Goal: Transaction & Acquisition: Book appointment/travel/reservation

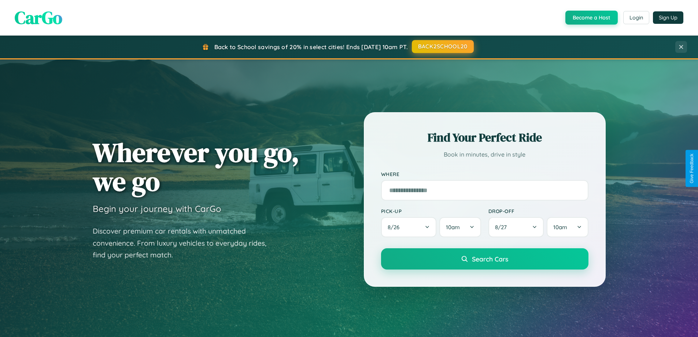
click at [442, 47] on button "BACK2SCHOOL20" at bounding box center [443, 46] width 62 height 13
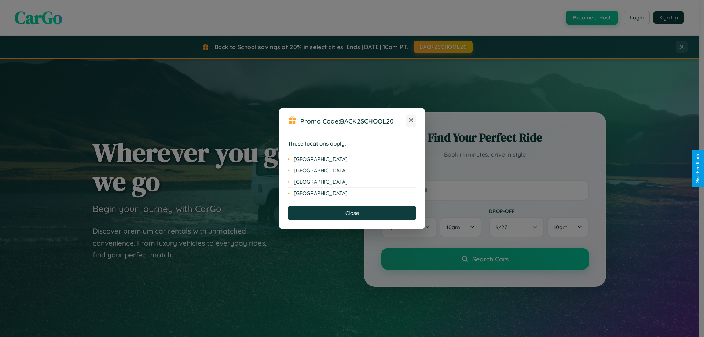
click at [411, 121] on icon at bounding box center [411, 120] width 4 height 4
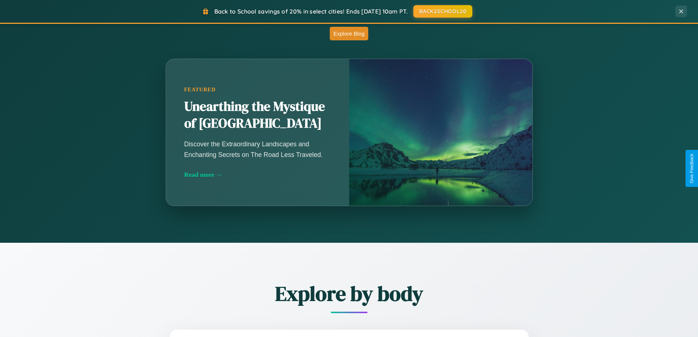
scroll to position [646, 0]
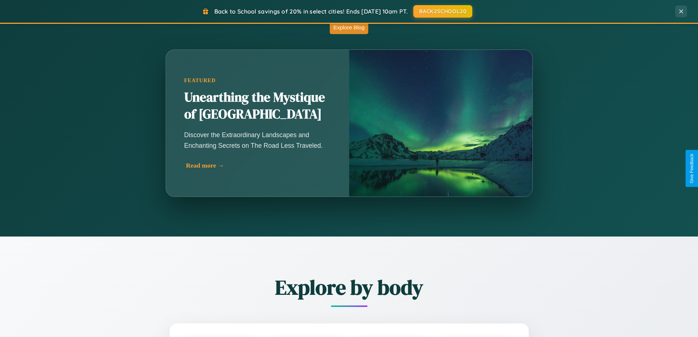
click at [259, 165] on div "Read more →" at bounding box center [259, 166] width 147 height 8
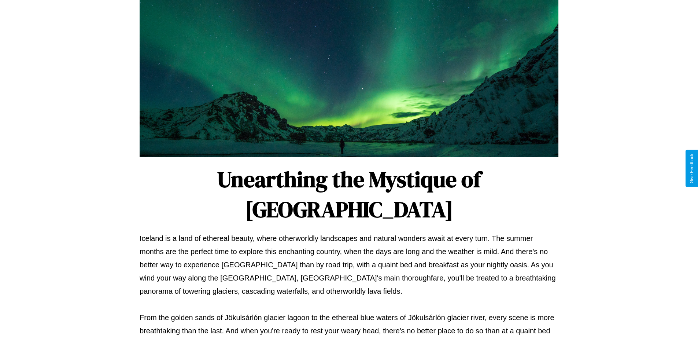
scroll to position [237, 0]
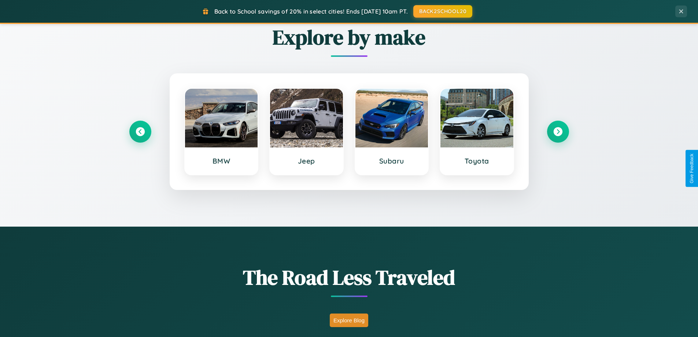
scroll to position [316, 0]
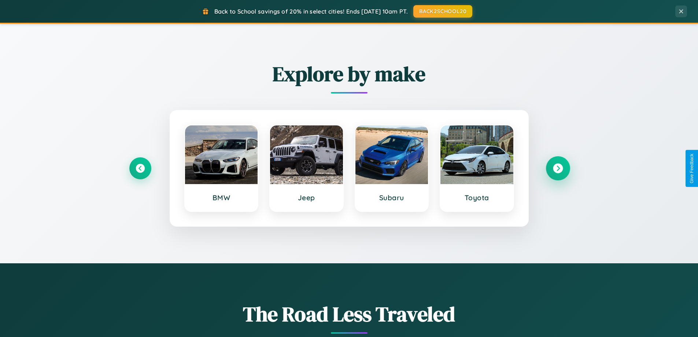
click at [558, 168] on icon at bounding box center [558, 169] width 10 height 10
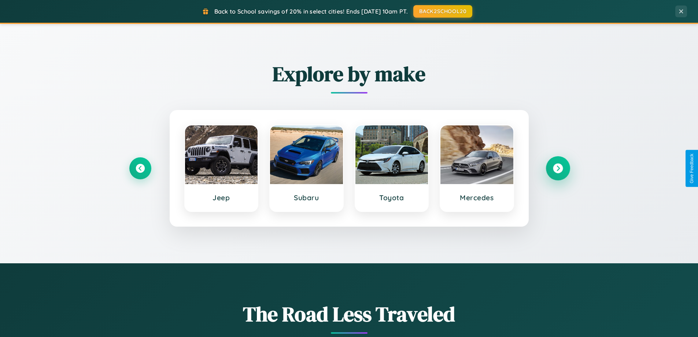
click at [558, 168] on icon at bounding box center [558, 169] width 10 height 10
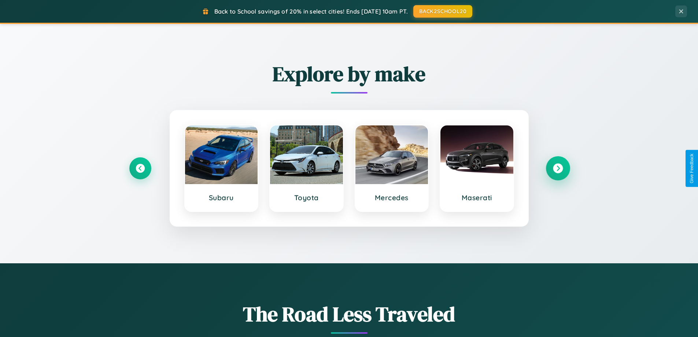
click at [558, 168] on icon at bounding box center [558, 169] width 10 height 10
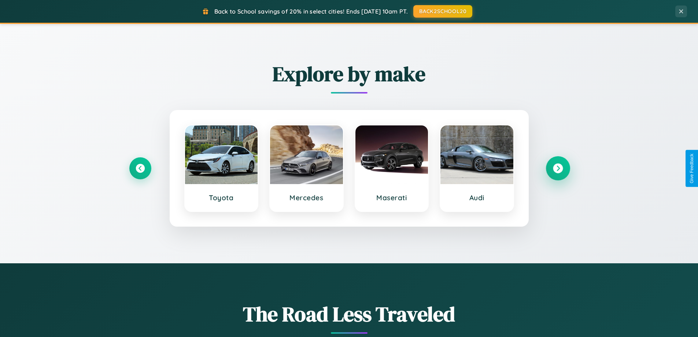
click at [558, 168] on icon at bounding box center [558, 169] width 10 height 10
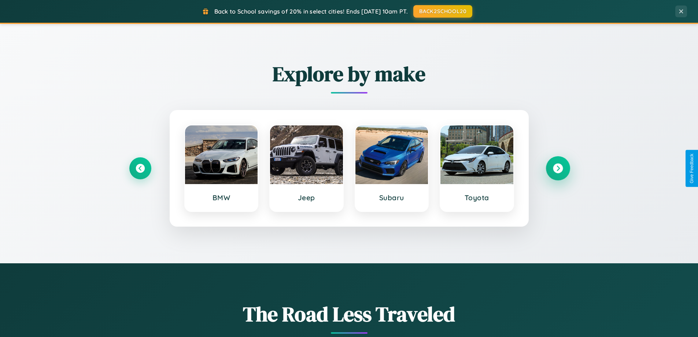
click at [558, 168] on icon at bounding box center [558, 169] width 10 height 10
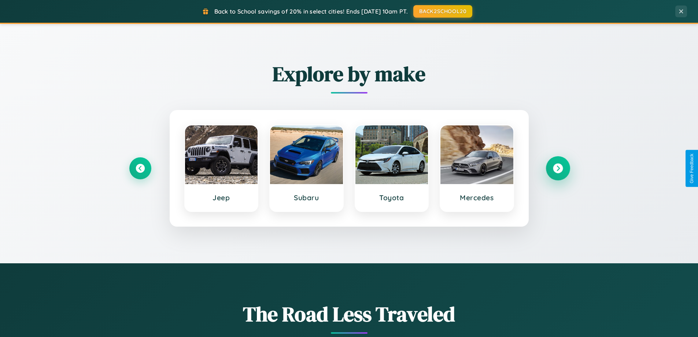
scroll to position [22, 0]
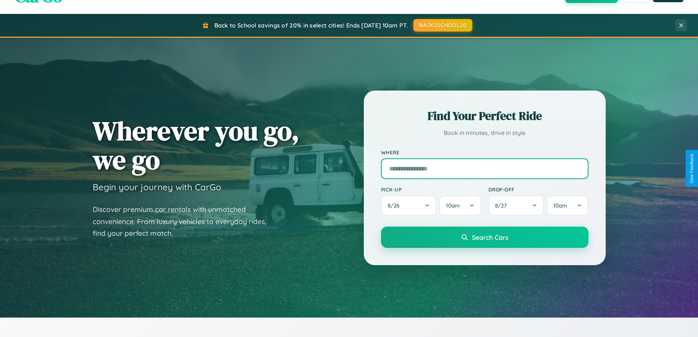
click at [485, 168] on input "text" at bounding box center [484, 168] width 207 height 21
type input "**********"
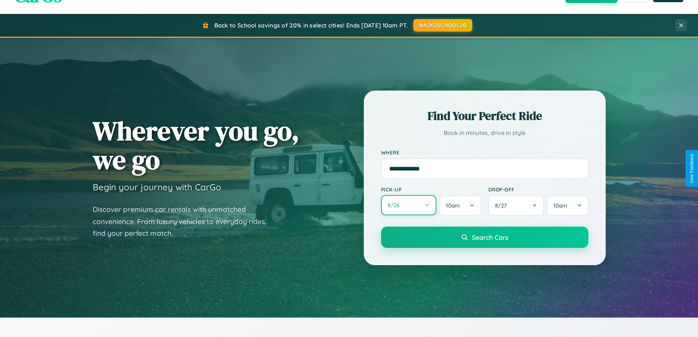
click at [409, 205] on button "8 / 26" at bounding box center [409, 205] width 56 height 20
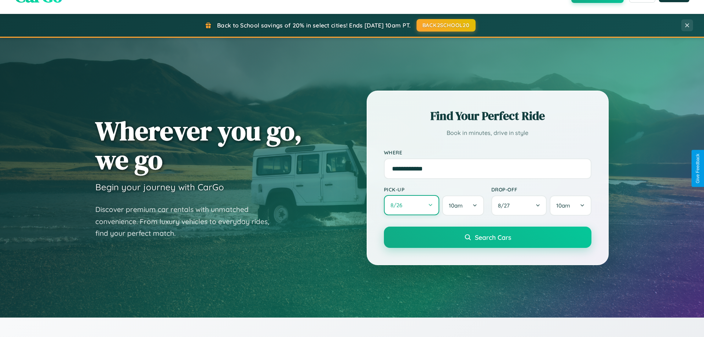
select select "*"
select select "****"
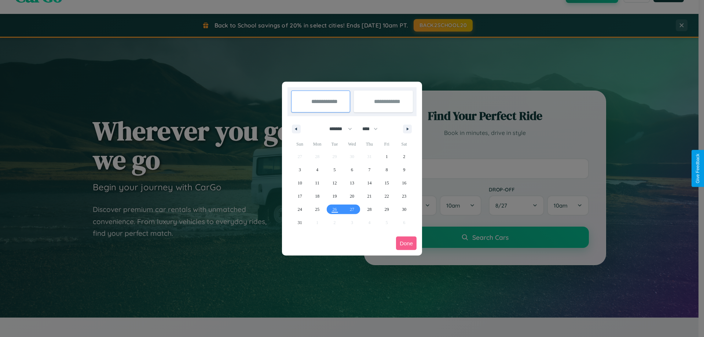
drag, startPoint x: 337, startPoint y: 129, endPoint x: 352, endPoint y: 147, distance: 23.5
click at [337, 129] on select "******* ******** ***** ***** *** **** **** ****** ********* ******* ******** **…" at bounding box center [339, 129] width 31 height 12
select select "**"
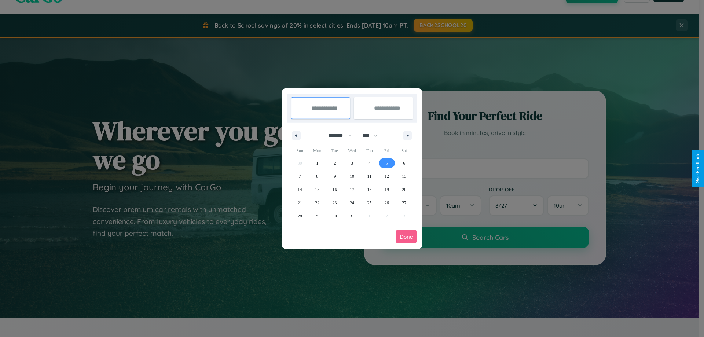
click at [386, 163] on span "5" at bounding box center [387, 163] width 2 height 13
type input "**********"
click at [334, 176] on span "9" at bounding box center [335, 176] width 2 height 13
type input "**********"
click at [406, 236] on button "Done" at bounding box center [406, 237] width 21 height 14
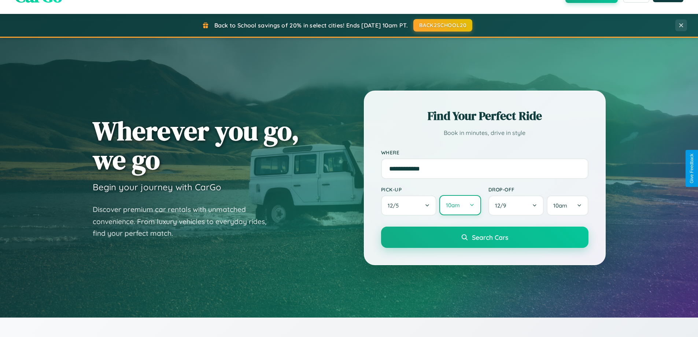
click at [460, 206] on button "10am" at bounding box center [460, 205] width 41 height 20
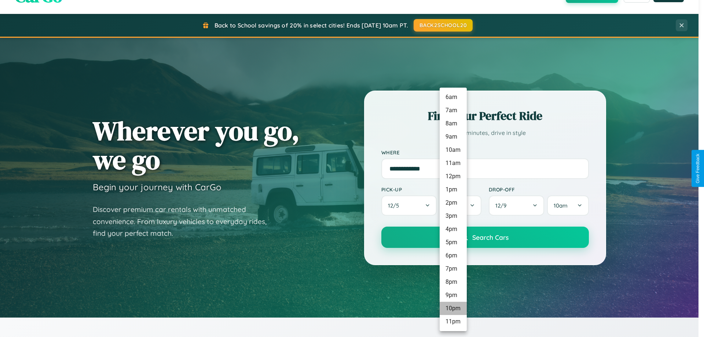
click at [453, 308] on li "10pm" at bounding box center [453, 308] width 27 height 13
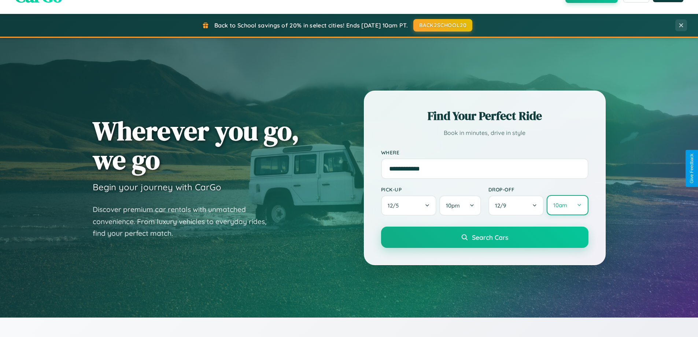
click at [567, 205] on button "10am" at bounding box center [567, 205] width 41 height 20
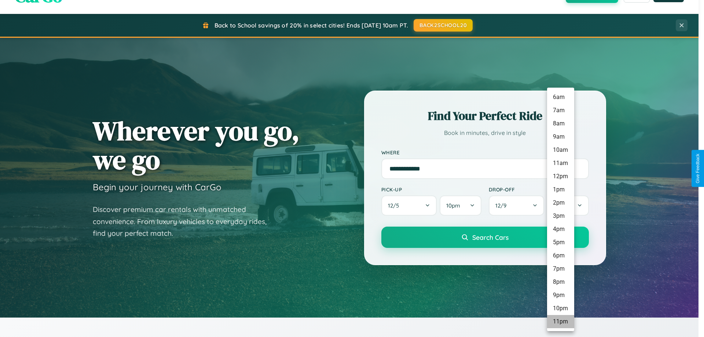
click at [560, 322] on li "11pm" at bounding box center [560, 321] width 27 height 13
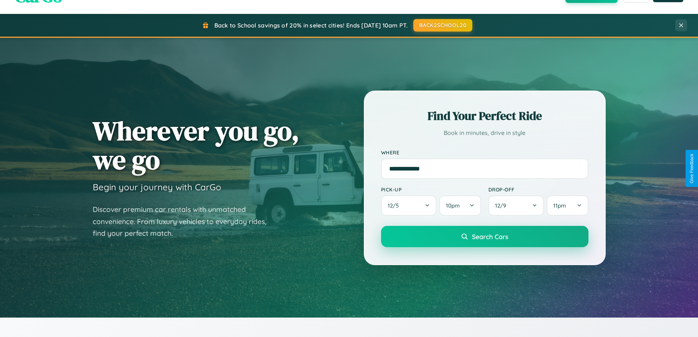
click at [485, 237] on span "Search Cars" at bounding box center [490, 236] width 36 height 8
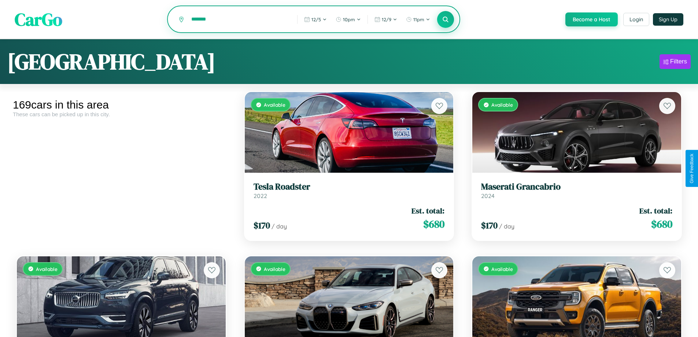
type input "*******"
click at [445, 20] on icon at bounding box center [445, 19] width 7 height 7
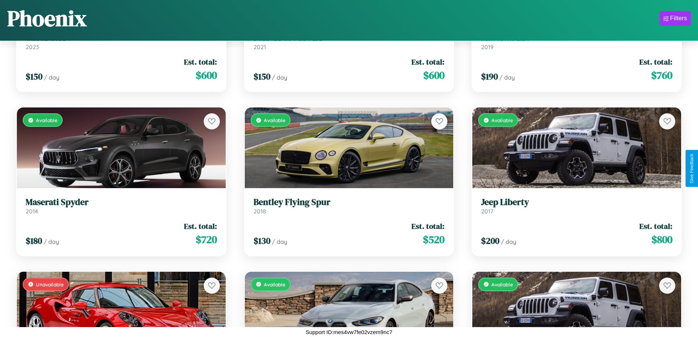
scroll to position [4699, 0]
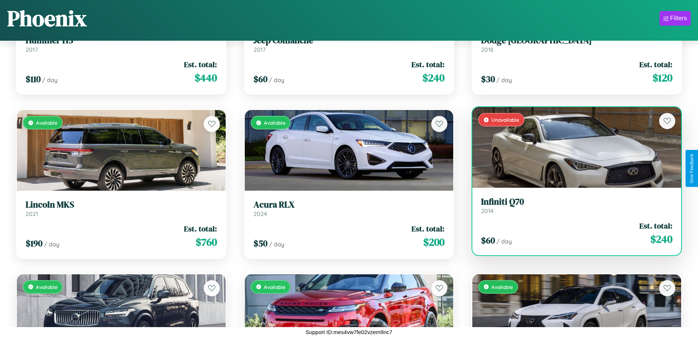
click at [572, 148] on div "Unavailable" at bounding box center [577, 147] width 209 height 81
click at [572, 147] on div "Unavailable" at bounding box center [577, 147] width 209 height 81
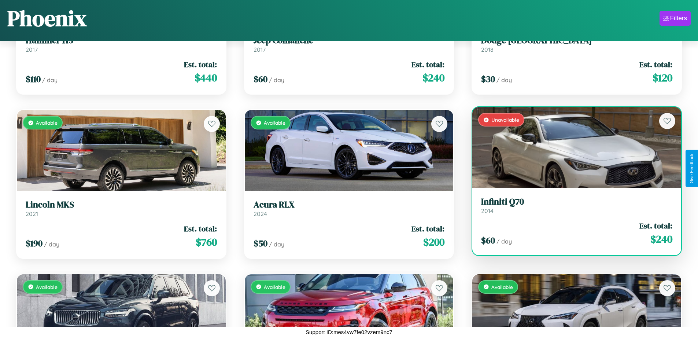
click at [572, 147] on div "Unavailable" at bounding box center [577, 147] width 209 height 81
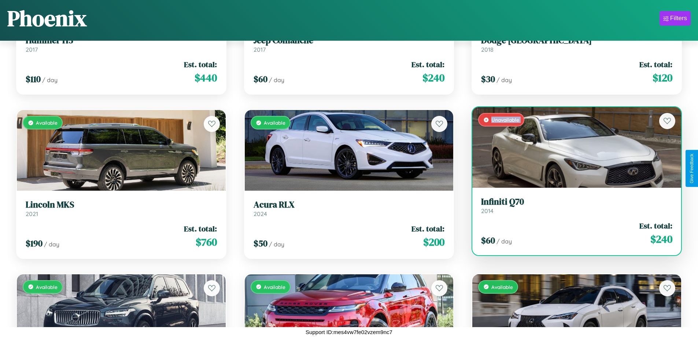
click at [572, 147] on div "Unavailable" at bounding box center [577, 147] width 209 height 81
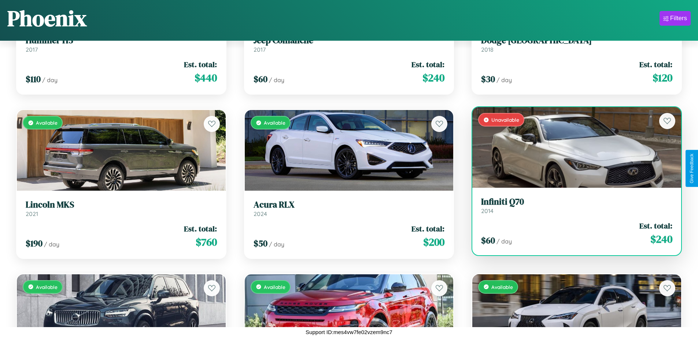
click at [572, 147] on div "Unavailable" at bounding box center [577, 147] width 209 height 81
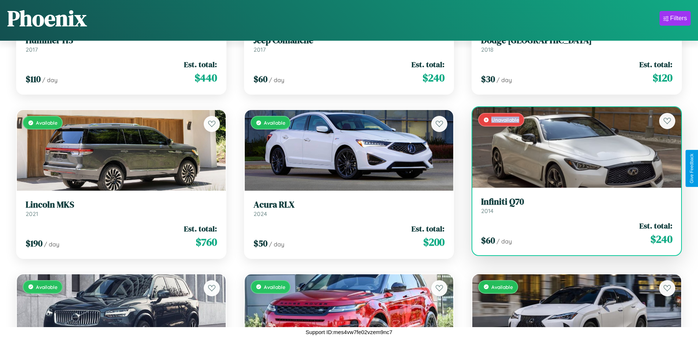
click at [572, 147] on div "Unavailable" at bounding box center [577, 147] width 209 height 81
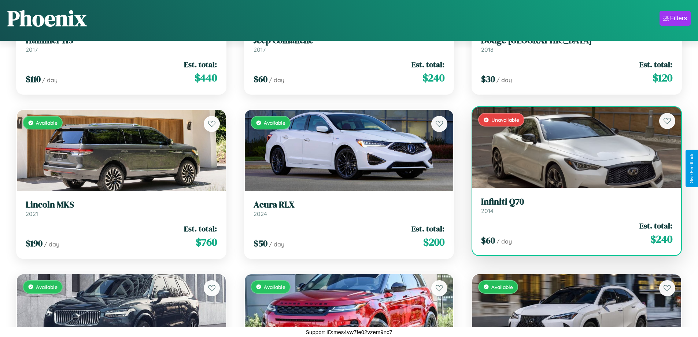
click at [572, 205] on h3 "Infiniti Q70" at bounding box center [576, 201] width 191 height 11
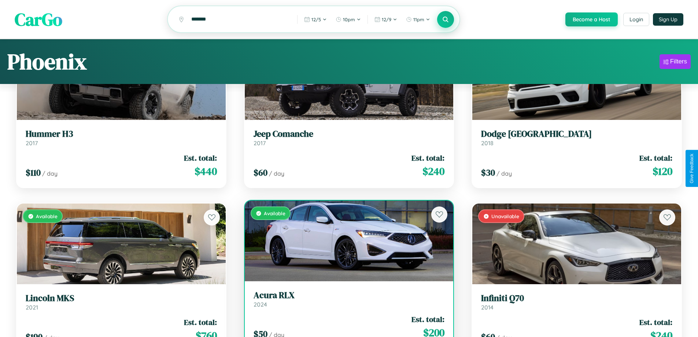
scroll to position [0, 0]
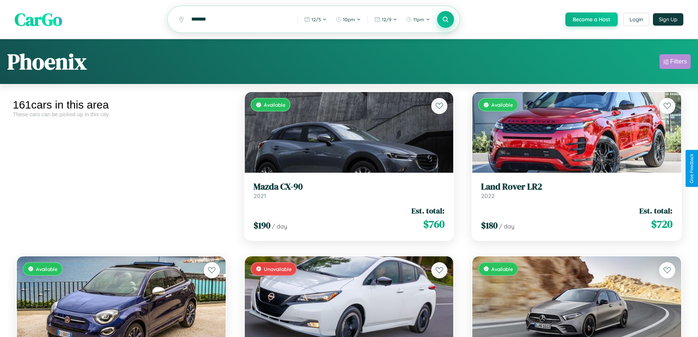
click at [675, 63] on div "Filters" at bounding box center [679, 61] width 17 height 7
